Goal: Check status: Check status

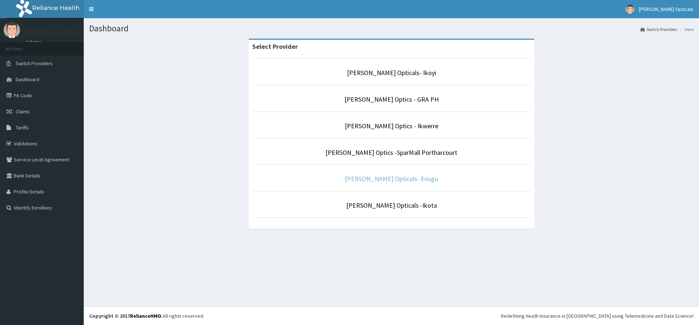
click at [409, 179] on link "Krystal Opticals- Enugu" at bounding box center [391, 178] width 93 height 8
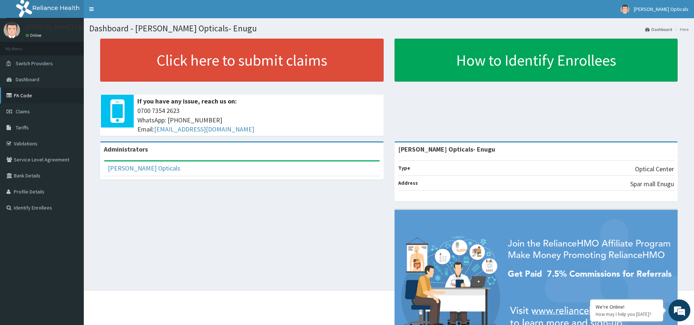
click at [34, 95] on link "PA Code" at bounding box center [42, 95] width 84 height 16
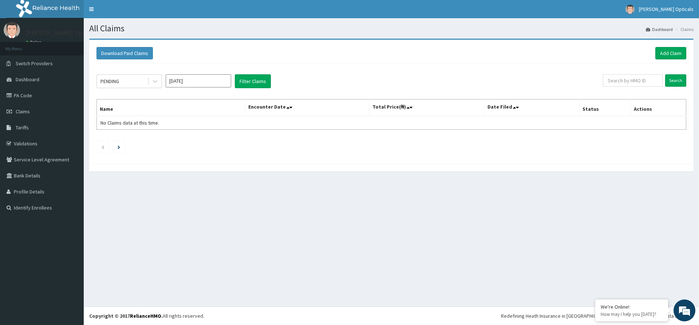
click at [208, 81] on input "[DATE]" at bounding box center [199, 80] width 66 height 13
click at [181, 142] on div "[DATE]" at bounding box center [177, 141] width 15 height 13
type input "[DATE]"
click at [250, 86] on button "Filter Claims" at bounding box center [253, 81] width 36 height 14
click at [252, 81] on button "Filter Claims" at bounding box center [253, 81] width 36 height 14
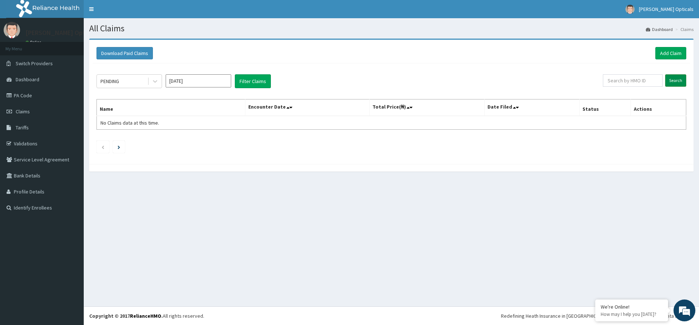
click at [678, 81] on input "Search" at bounding box center [676, 80] width 21 height 12
click at [29, 94] on link "PA Code" at bounding box center [42, 95] width 84 height 16
